Goal: Task Accomplishment & Management: Manage account settings

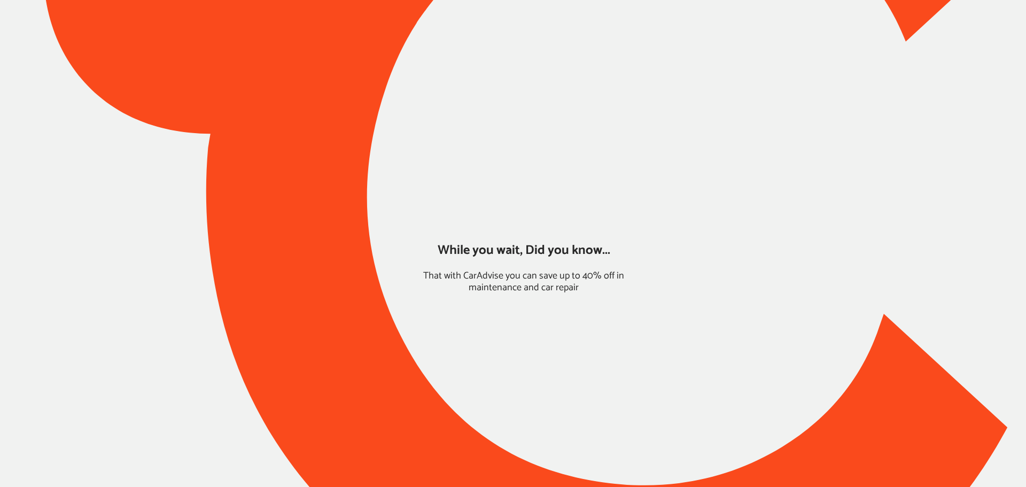
type input "*****"
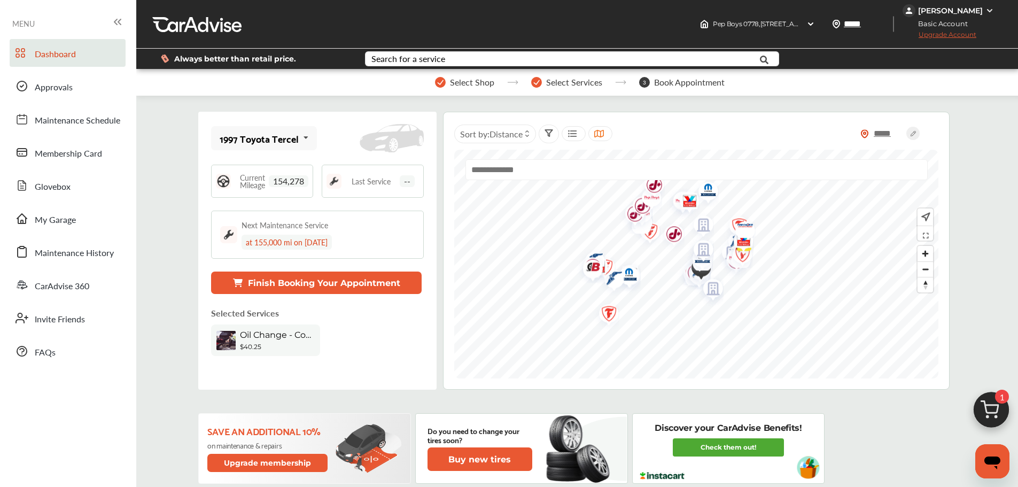
click at [68, 229] on link "My Garage" at bounding box center [68, 219] width 116 height 28
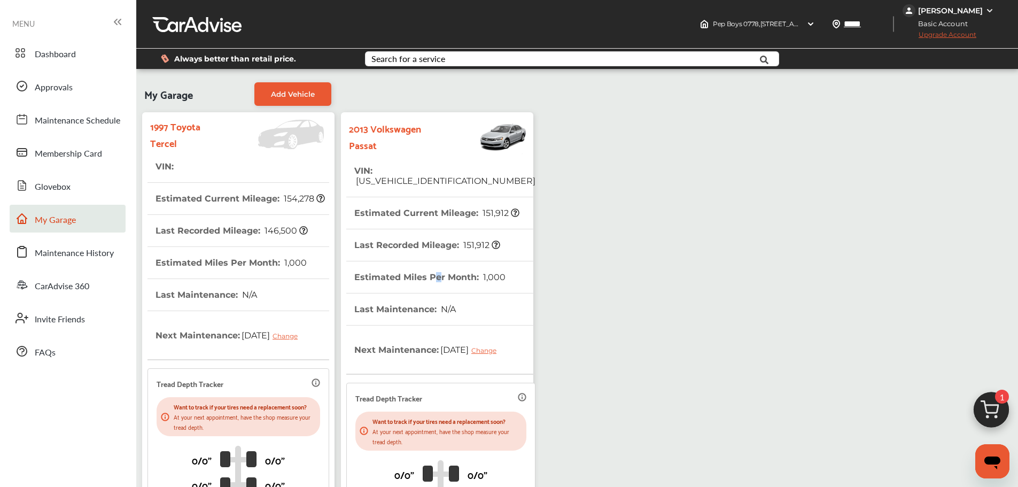
click at [436, 261] on th "Estimated Miles Per Month : 1,000" at bounding box center [429, 277] width 151 height 32
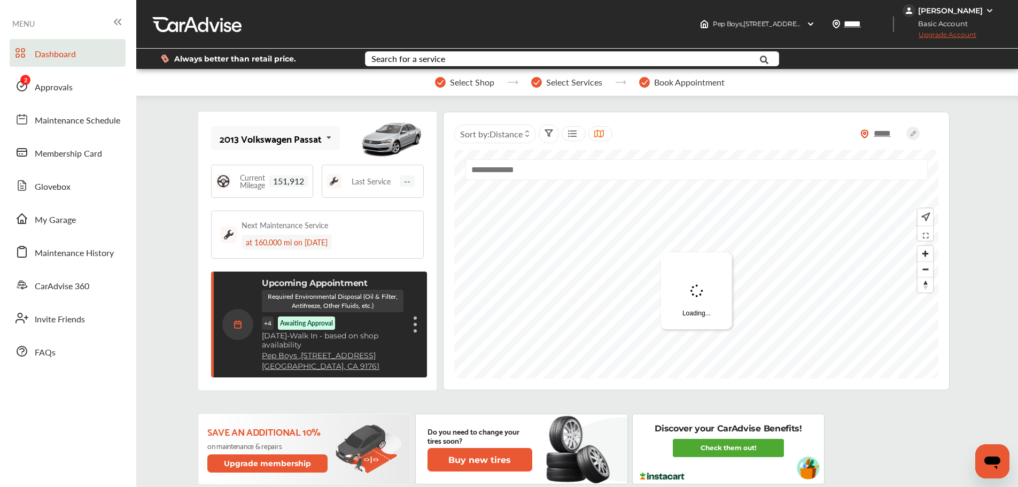
drag, startPoint x: 91, startPoint y: 88, endPoint x: 99, endPoint y: 88, distance: 8.5
click at [91, 88] on link "Approvals" at bounding box center [68, 86] width 116 height 28
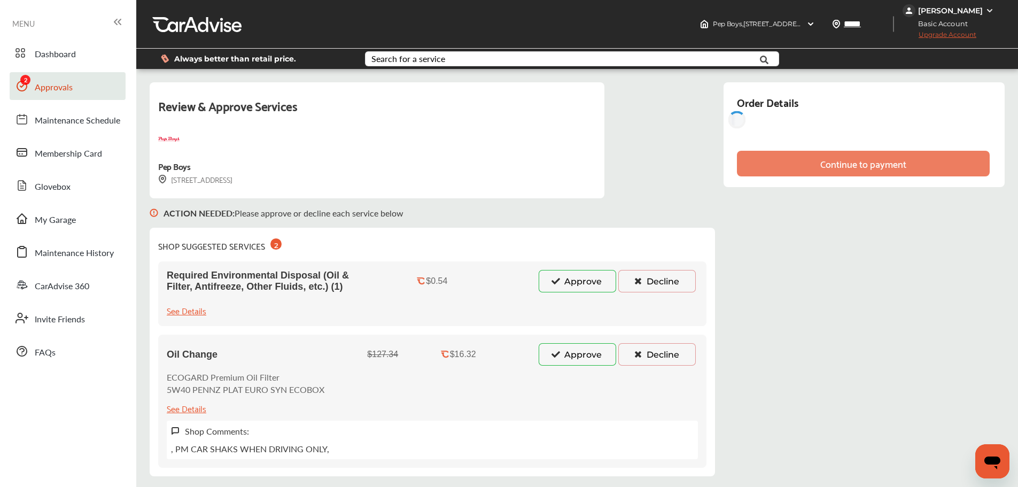
click at [563, 354] on button "Approve" at bounding box center [577, 354] width 77 height 22
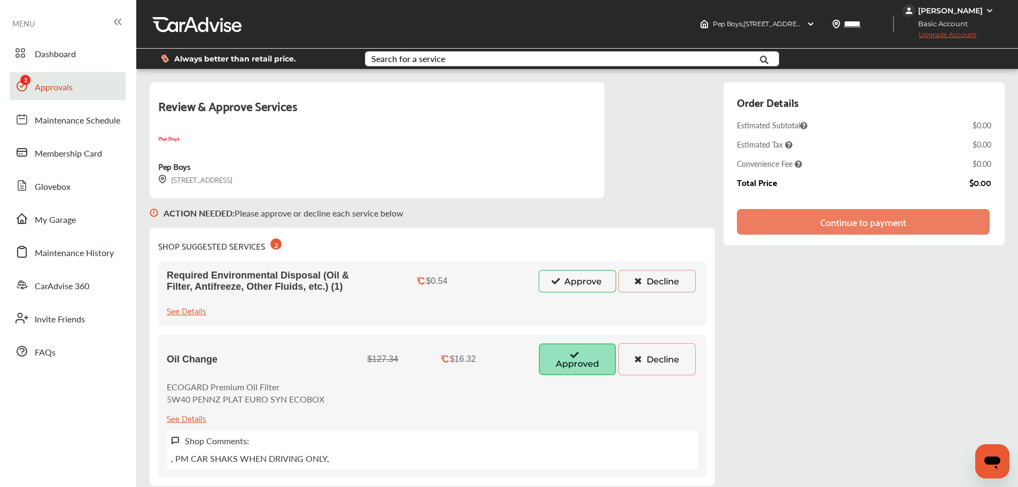
click at [566, 302] on div "Required Environmental Disposal (Oil & Filter, Antifreeze, Other Fluids, etc.) …" at bounding box center [432, 293] width 548 height 65
click at [567, 292] on button "Approve" at bounding box center [577, 281] width 77 height 22
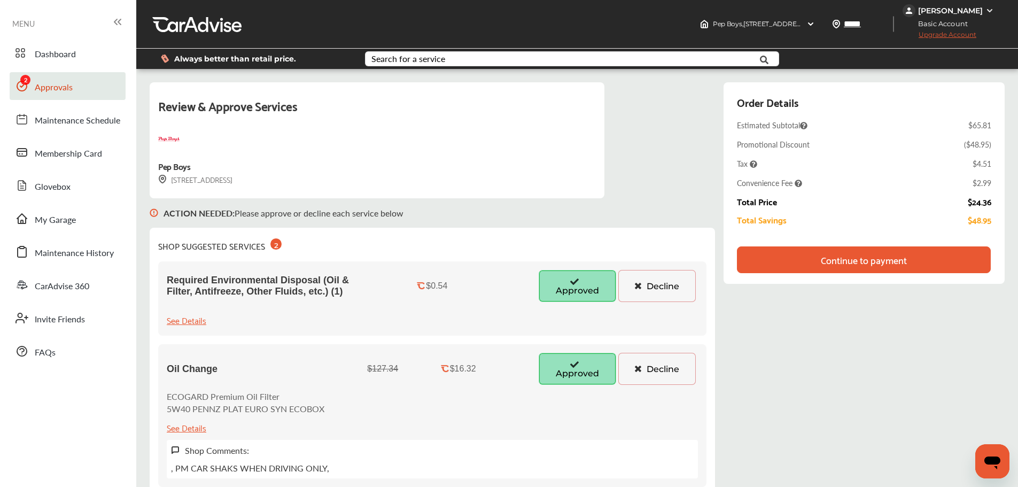
click at [795, 262] on div "Continue to payment" at bounding box center [864, 259] width 254 height 27
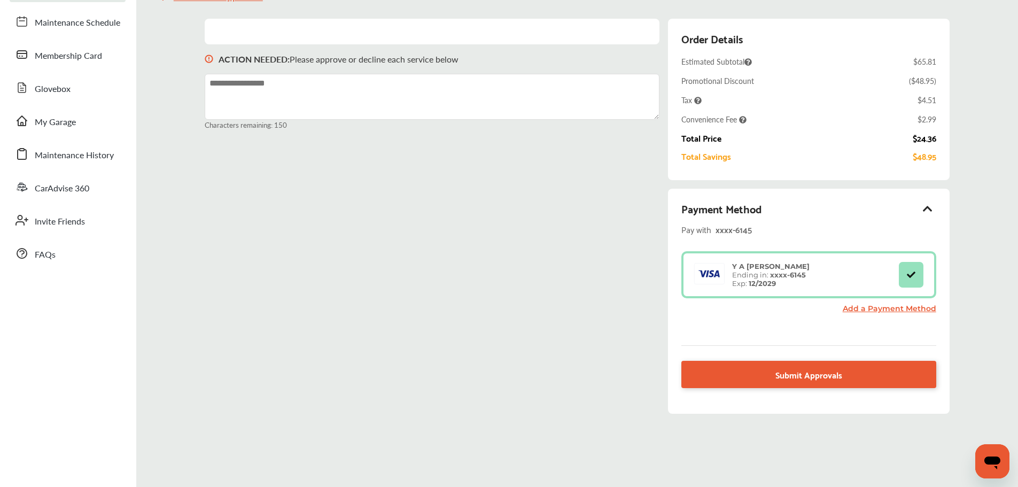
scroll to position [107, 0]
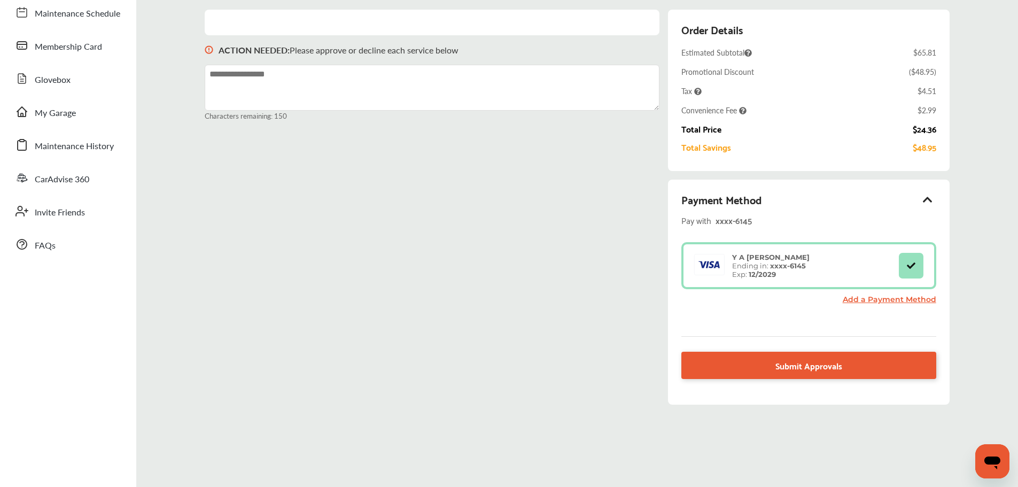
click at [788, 378] on link "Submit Approvals" at bounding box center [808, 365] width 254 height 27
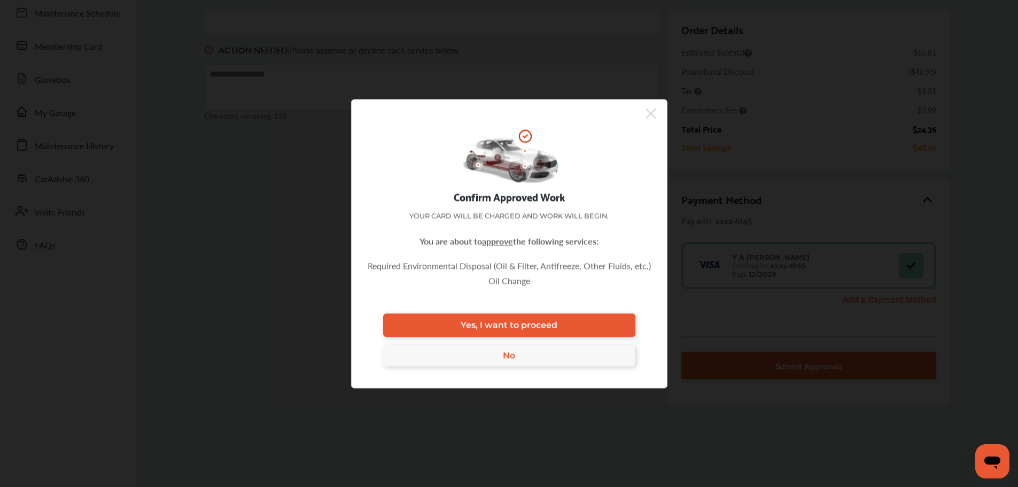
click at [567, 327] on link "Yes, I want to proceed" at bounding box center [509, 325] width 252 height 24
